Goal: Task Accomplishment & Management: Use online tool/utility

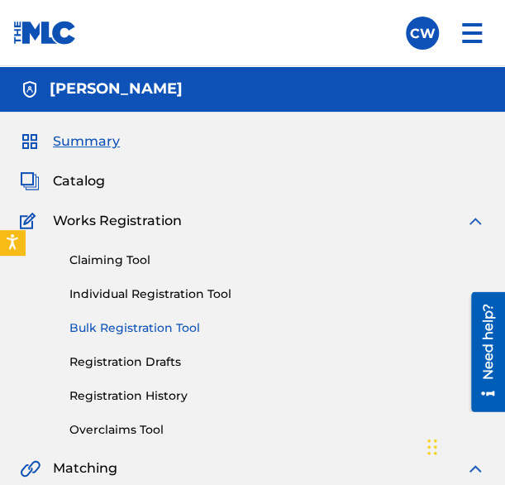
click at [93, 325] on link "Bulk Registration Tool" at bounding box center [277, 327] width 416 height 17
click at [112, 325] on link "Bulk Registration Tool" at bounding box center [277, 327] width 416 height 17
click at [174, 323] on div "Claiming Tool Individual Registration Tool Bulk Registration Tool Registration …" at bounding box center [253, 335] width 466 height 208
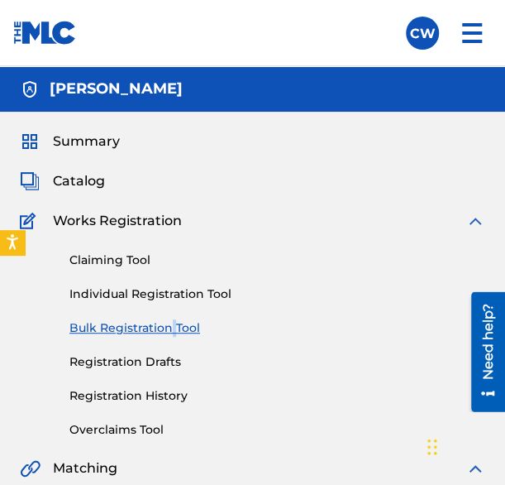
click at [174, 323] on link "Bulk Registration Tool" at bounding box center [277, 327] width 416 height 17
click at [205, 333] on link "Bulk Registration Tool" at bounding box center [277, 327] width 416 height 17
click at [104, 322] on link "Bulk Registration Tool" at bounding box center [277, 327] width 416 height 17
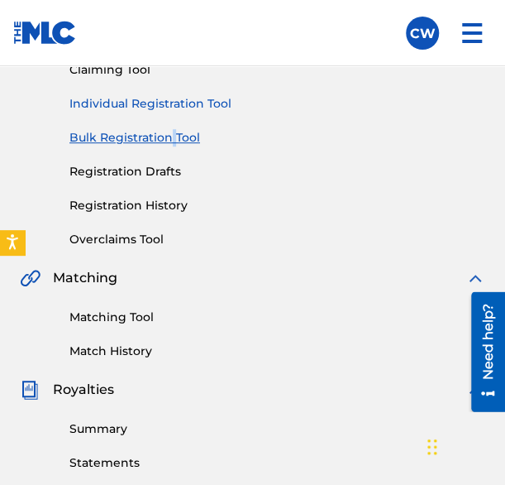
scroll to position [100, 0]
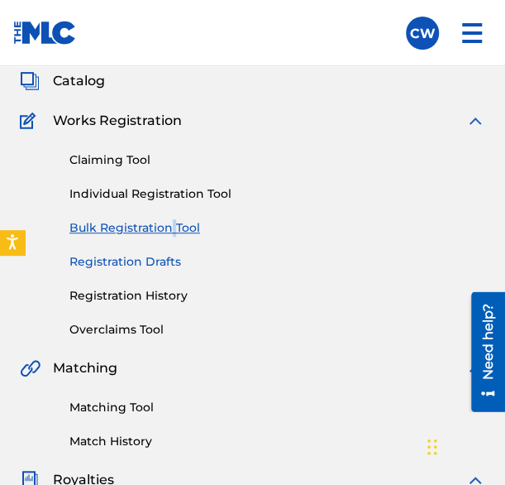
click at [226, 262] on link "Registration Drafts" at bounding box center [277, 261] width 416 height 17
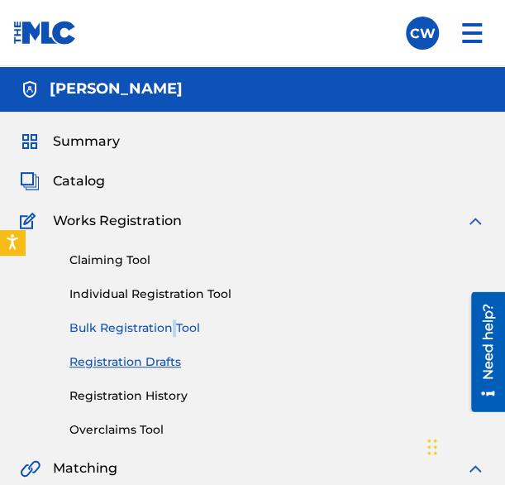
click at [106, 323] on link "Bulk Registration Tool" at bounding box center [277, 327] width 416 height 17
click at [475, 220] on img at bounding box center [476, 221] width 20 height 20
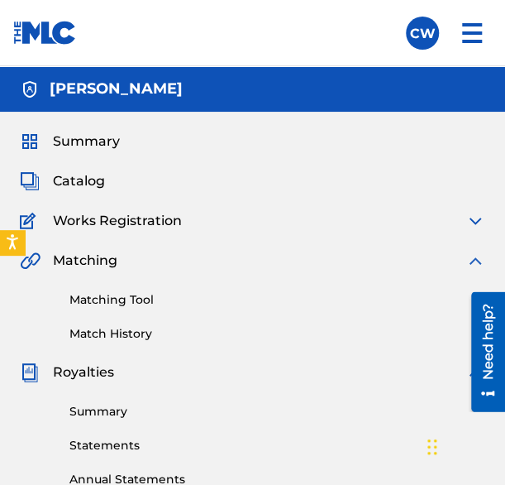
click at [456, 216] on div "Works Registration" at bounding box center [253, 221] width 466 height 20
click at [475, 217] on img at bounding box center [476, 221] width 20 height 20
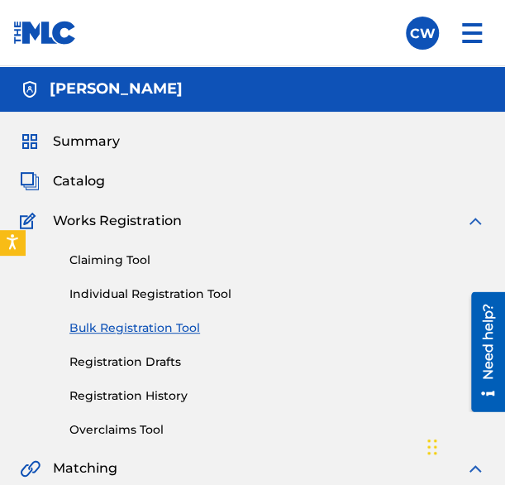
click at [117, 332] on link "Bulk Registration Tool" at bounding box center [277, 327] width 416 height 17
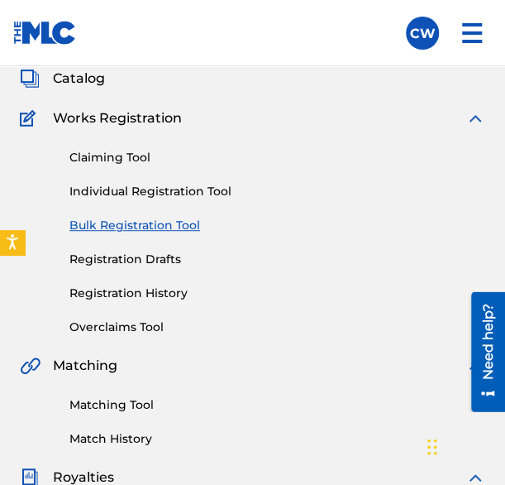
scroll to position [103, 0]
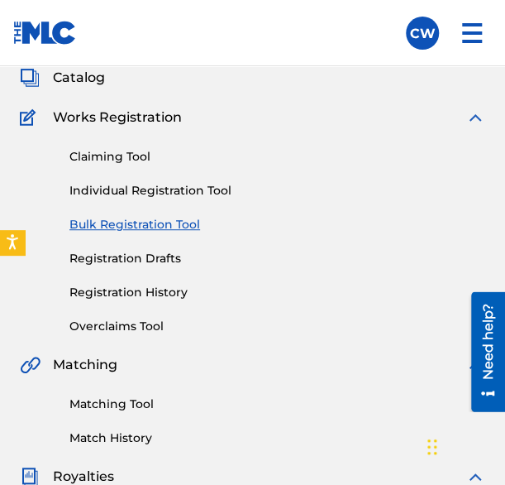
click at [172, 219] on link "Bulk Registration Tool" at bounding box center [277, 224] width 416 height 17
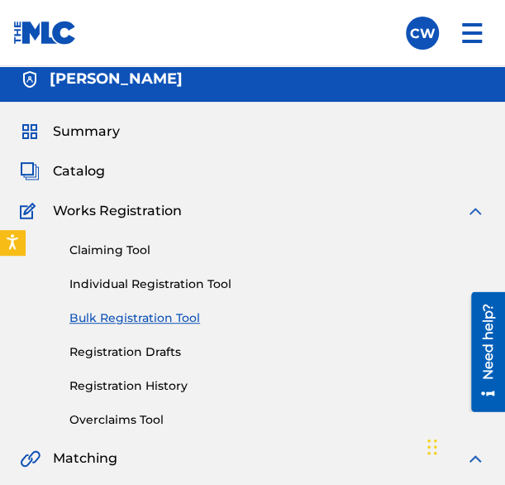
scroll to position [9, 0]
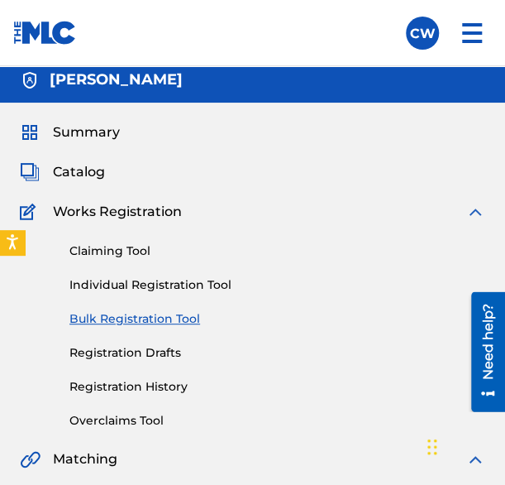
click at [66, 211] on span "Works Registration" at bounding box center [117, 212] width 129 height 20
click at [112, 317] on link "Bulk Registration Tool" at bounding box center [277, 318] width 416 height 17
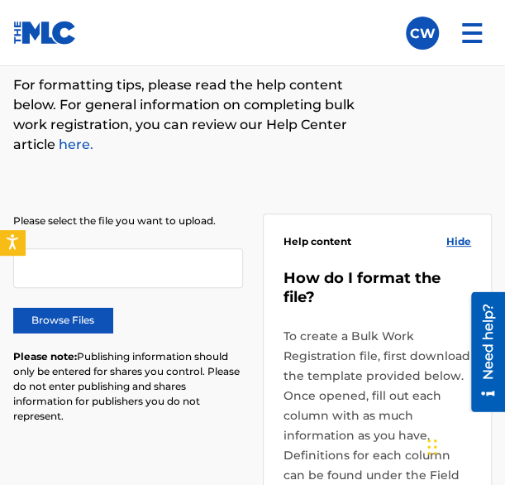
scroll to position [1072, 0]
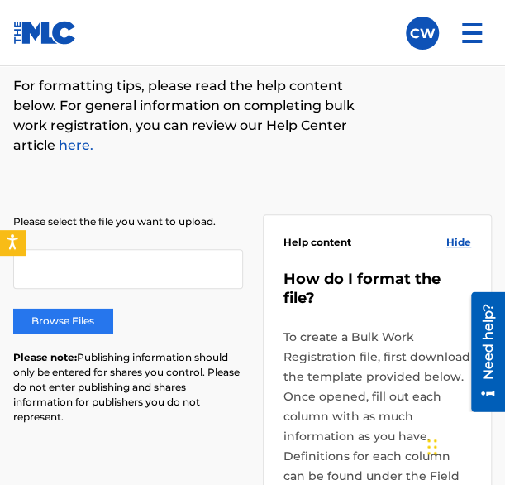
click at [79, 316] on label "Browse Files" at bounding box center [62, 320] width 99 height 25
click at [0, 0] on input "Browse Files" at bounding box center [0, 0] width 0 height 0
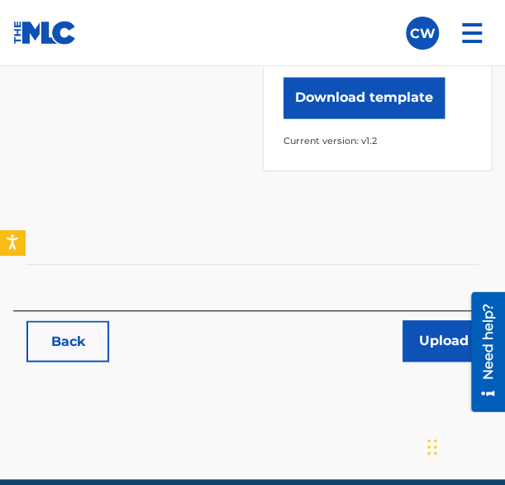
scroll to position [2119, 0]
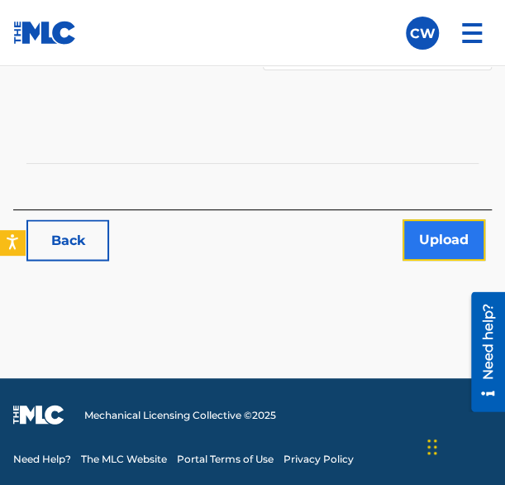
click at [418, 247] on button "Upload" at bounding box center [444, 239] width 83 height 41
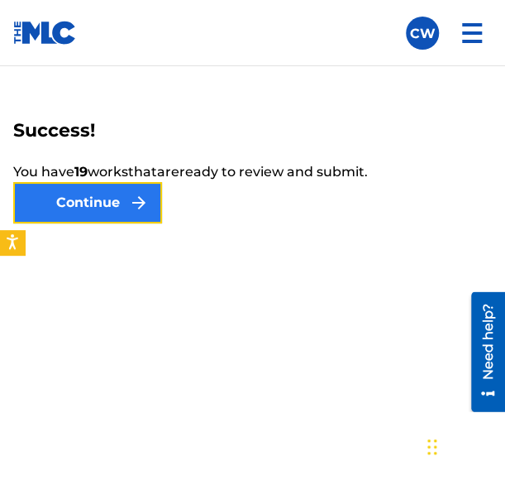
click at [115, 196] on button "Continue" at bounding box center [87, 202] width 149 height 41
